Goal: Transaction & Acquisition: Subscribe to service/newsletter

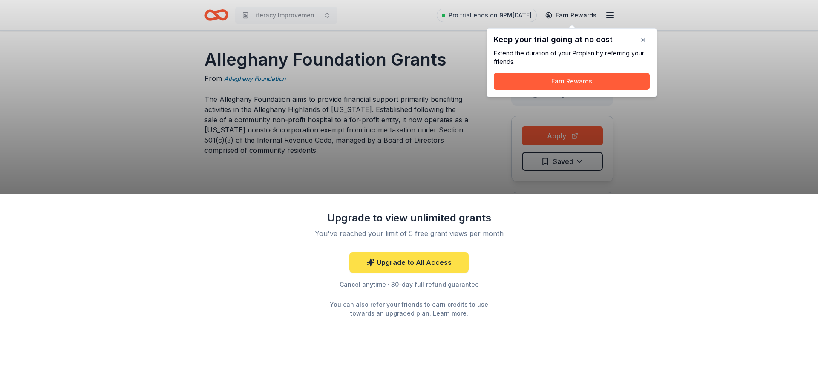
click at [426, 260] on link "Upgrade to All Access" at bounding box center [409, 262] width 119 height 20
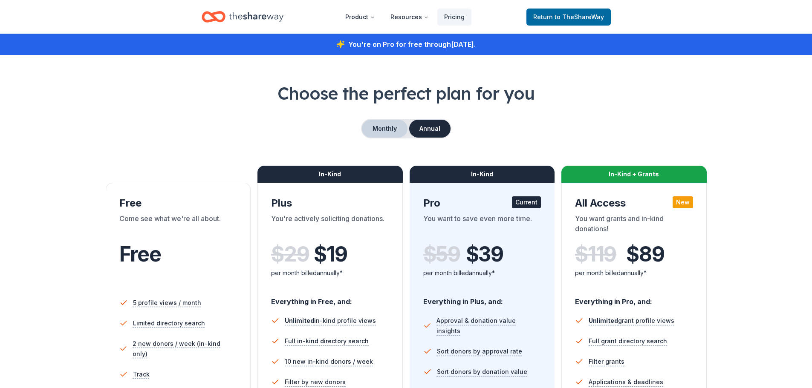
click at [390, 130] on button "Monthly" at bounding box center [385, 129] width 46 height 18
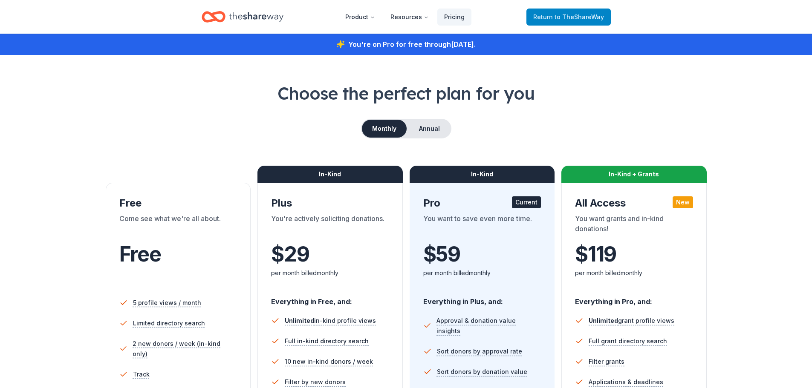
click at [565, 22] on span "Return to TheShareWay" at bounding box center [568, 17] width 71 height 10
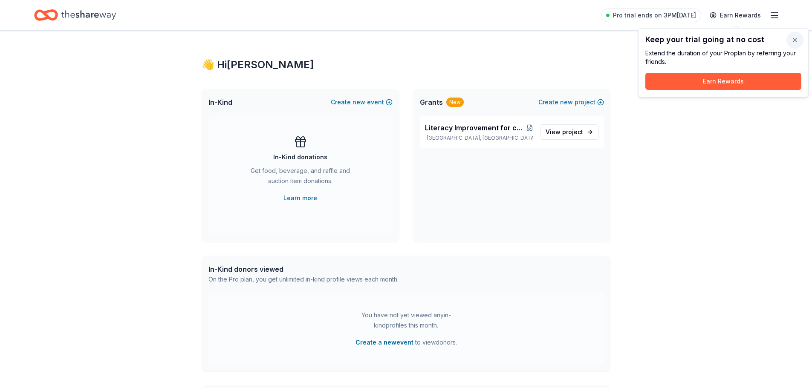
click at [797, 43] on button "button" at bounding box center [794, 40] width 17 height 17
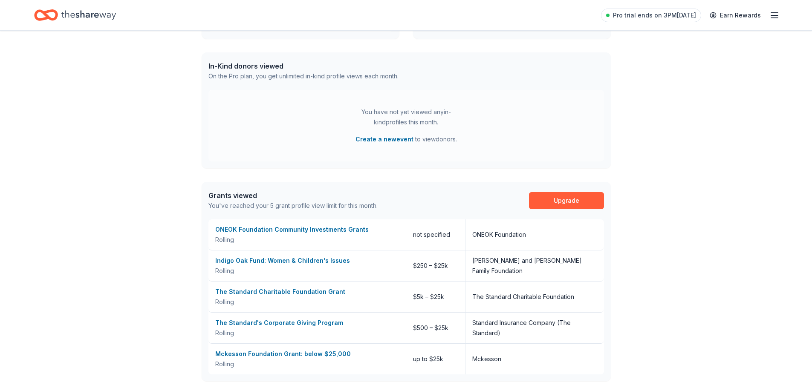
scroll to position [200, 0]
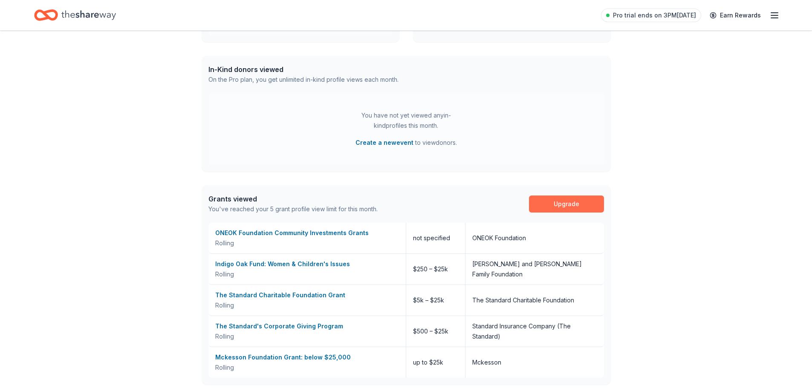
click at [539, 202] on link "Upgrade" at bounding box center [566, 204] width 75 height 17
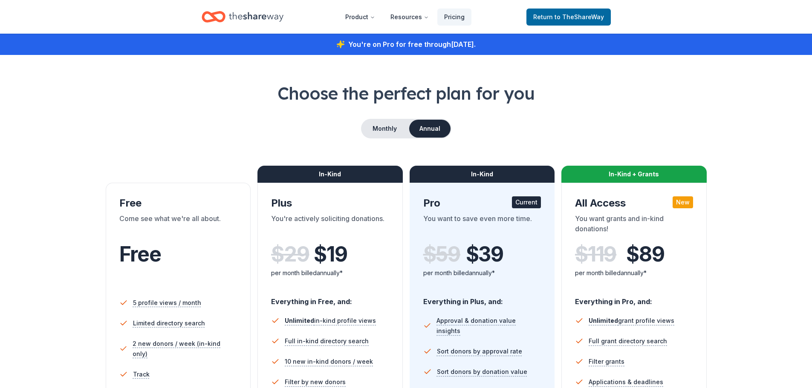
click at [529, 228] on div "You want to save even more time." at bounding box center [482, 226] width 118 height 24
click at [382, 129] on button "Monthly" at bounding box center [385, 129] width 46 height 18
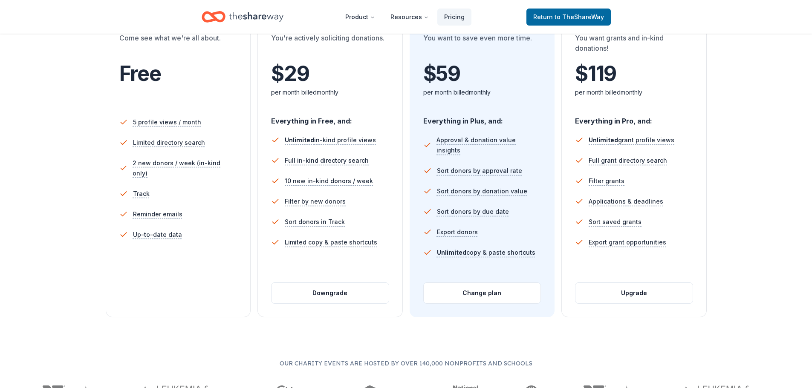
scroll to position [199, 0]
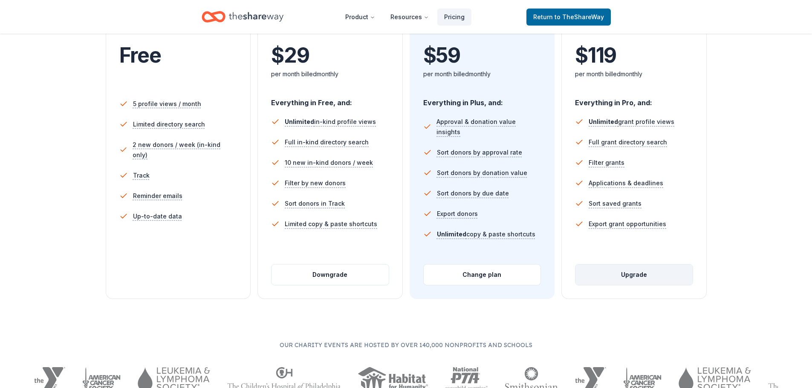
click at [643, 279] on button "Upgrade" at bounding box center [633, 275] width 117 height 20
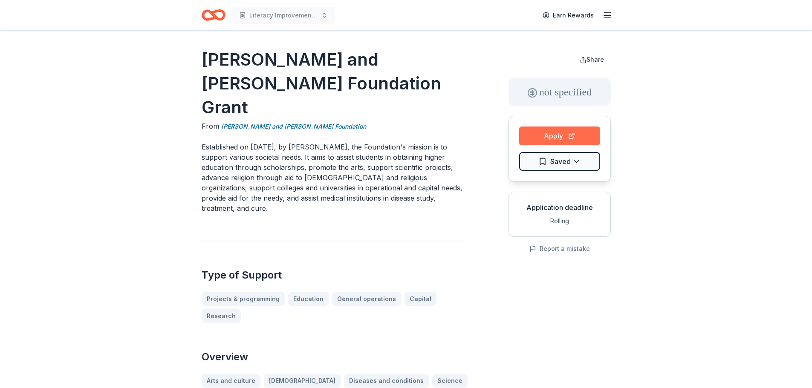
click at [541, 131] on button "Apply" at bounding box center [559, 136] width 81 height 19
